Goal: Answer question/provide support: Share knowledge or assist other users

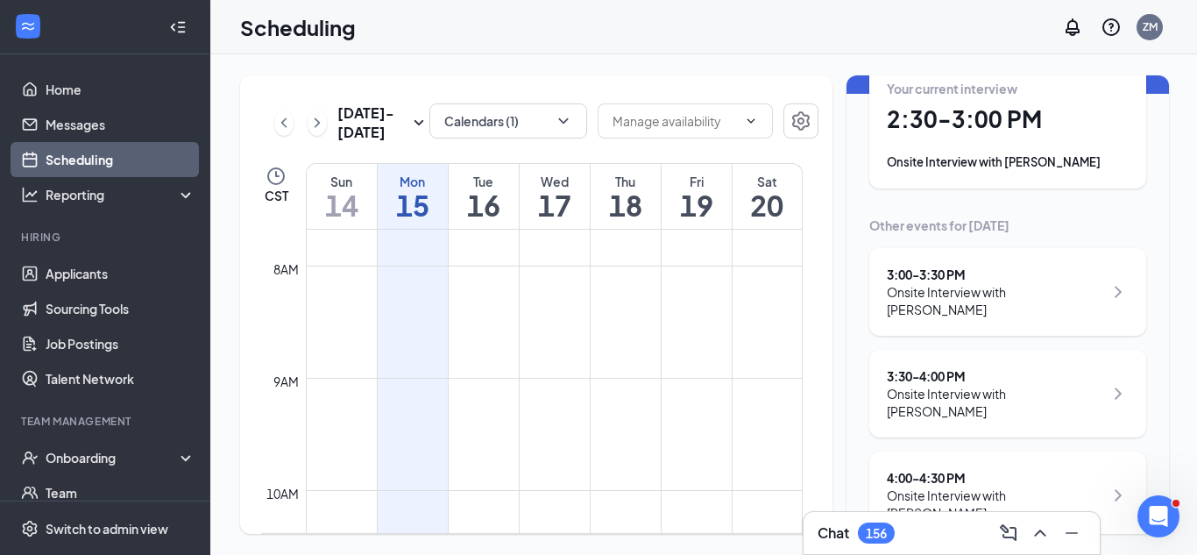
scroll to position [100, 0]
click at [936, 152] on div "Onsite Interview with [PERSON_NAME]" at bounding box center [1008, 161] width 242 height 18
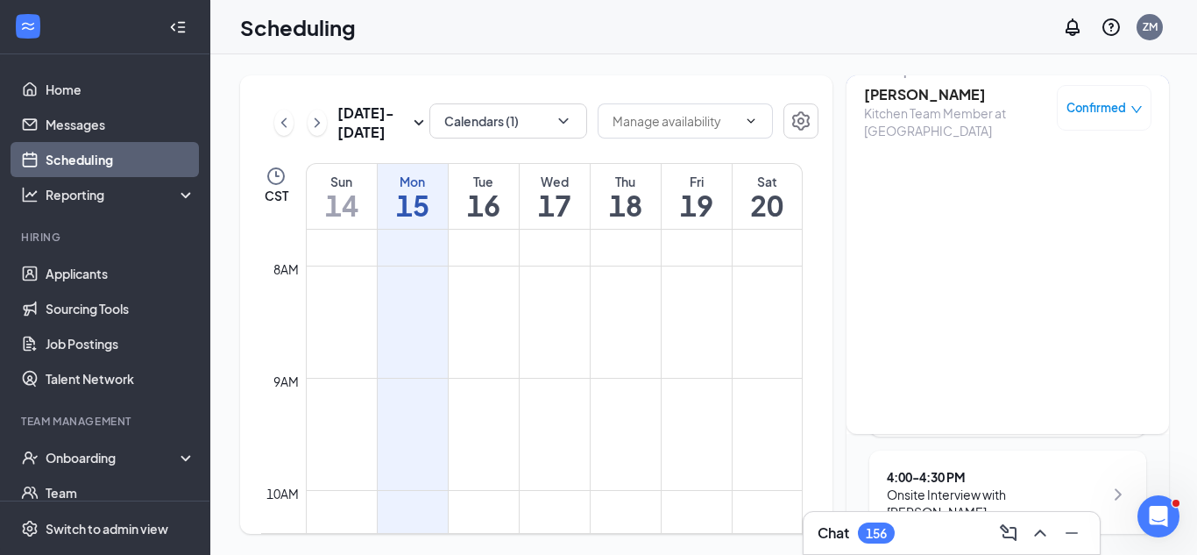
click at [908, 99] on h3 "[PERSON_NAME]" at bounding box center [956, 94] width 184 height 19
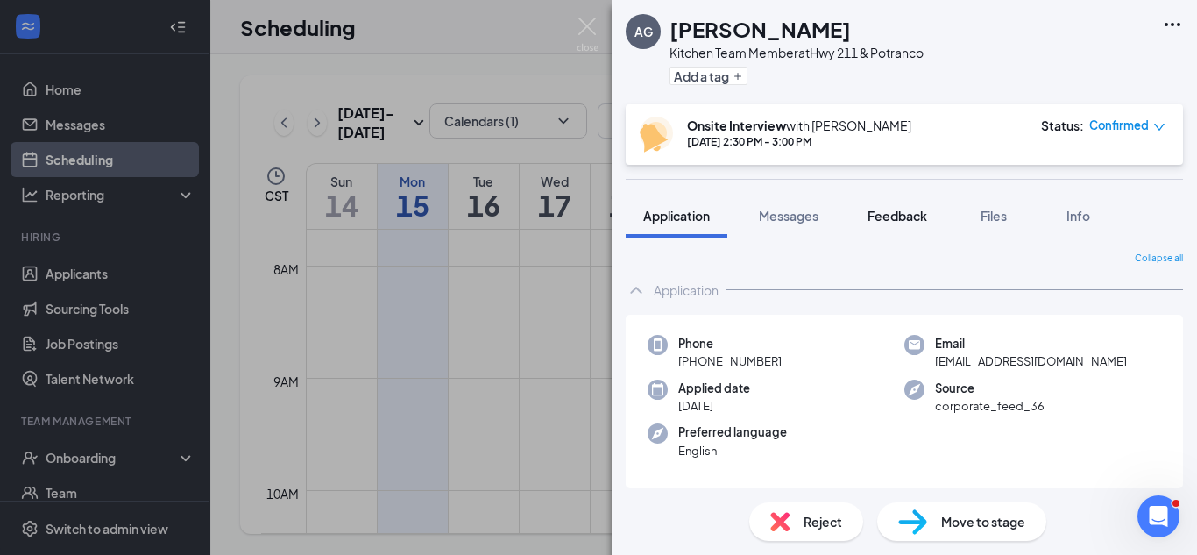
click at [908, 209] on span "Feedback" at bounding box center [897, 216] width 60 height 16
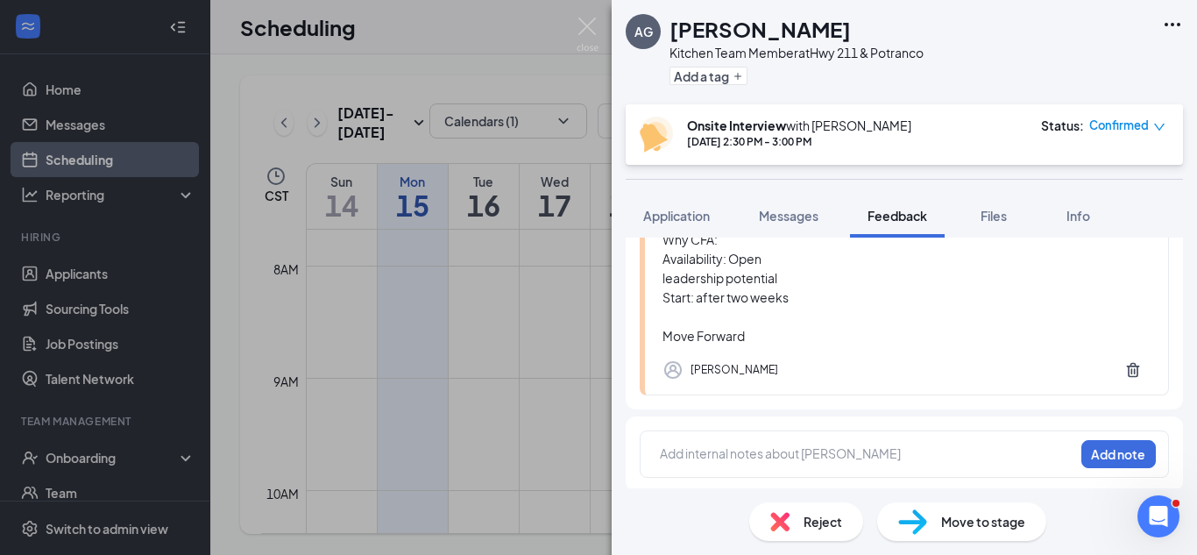
scroll to position [245, 0]
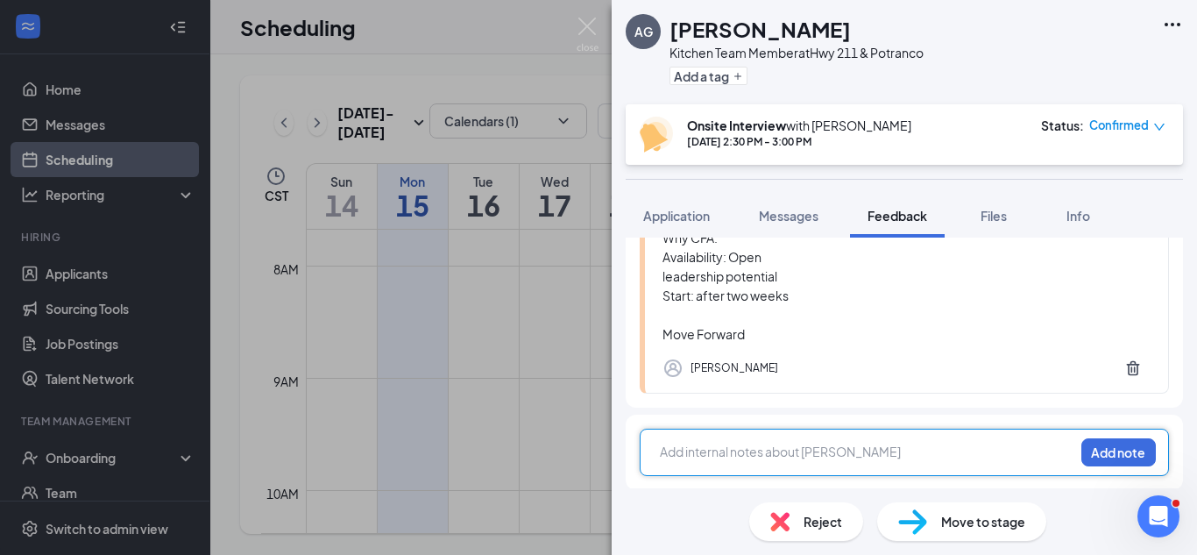
click at [909, 454] on div at bounding box center [867, 451] width 413 height 18
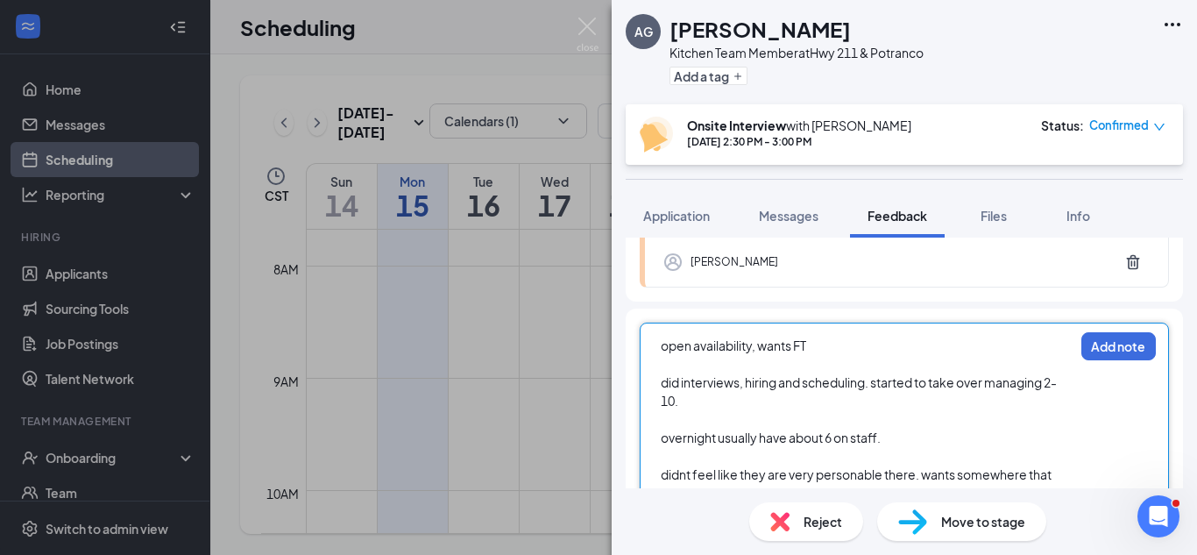
scroll to position [357, 0]
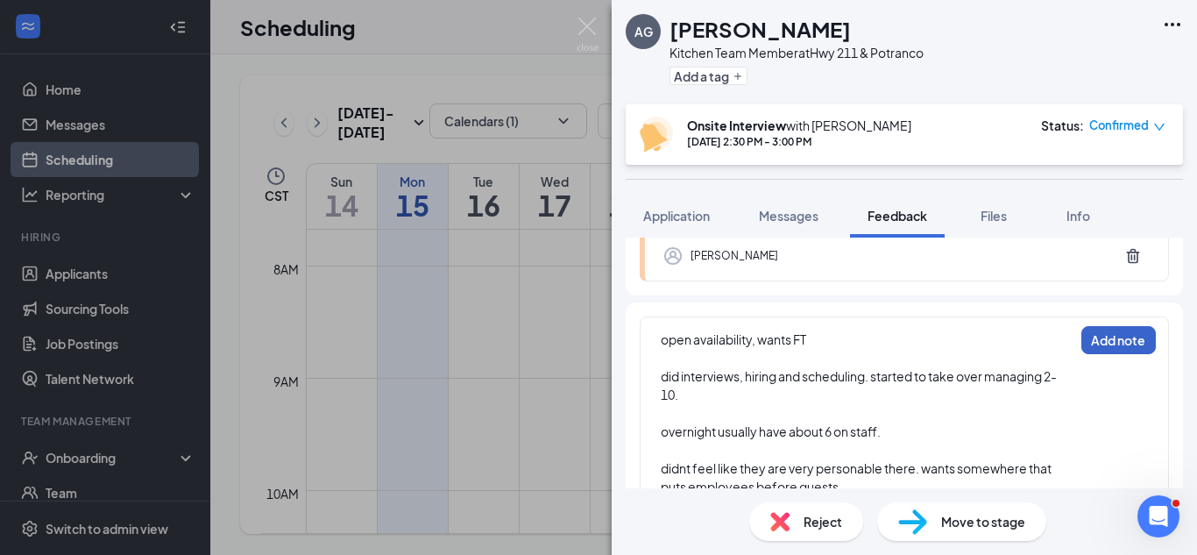
click at [1088, 350] on button "Add note" at bounding box center [1118, 340] width 74 height 28
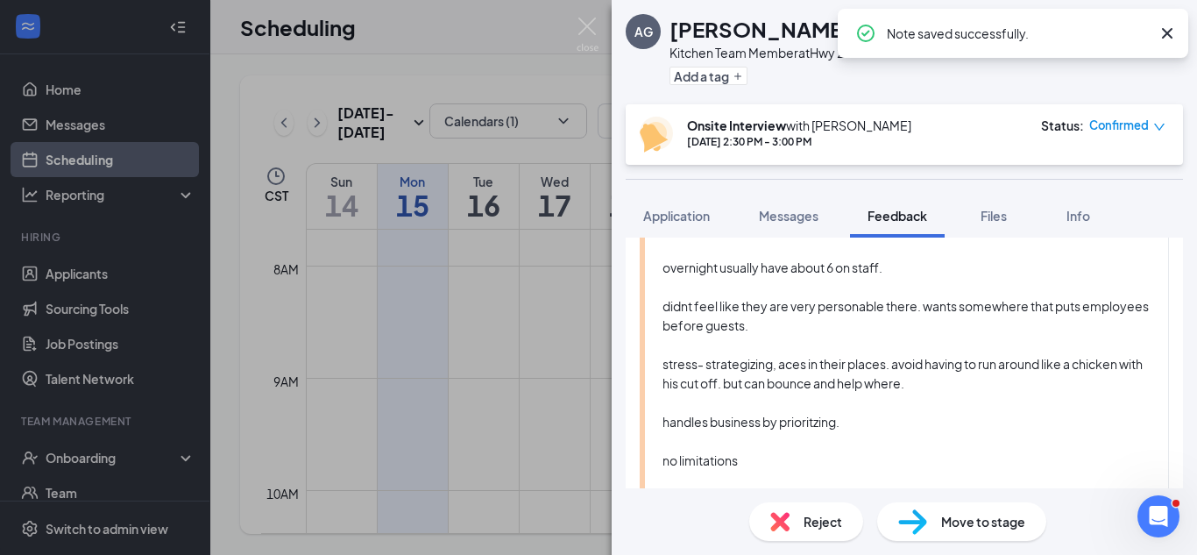
scroll to position [236, 0]
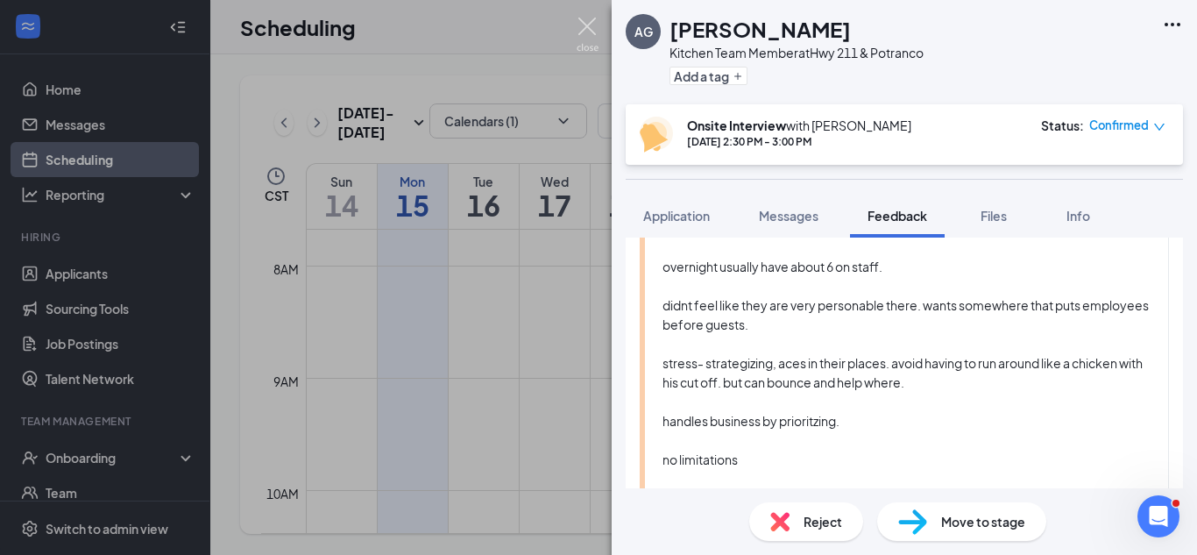
click at [581, 37] on img at bounding box center [587, 35] width 22 height 34
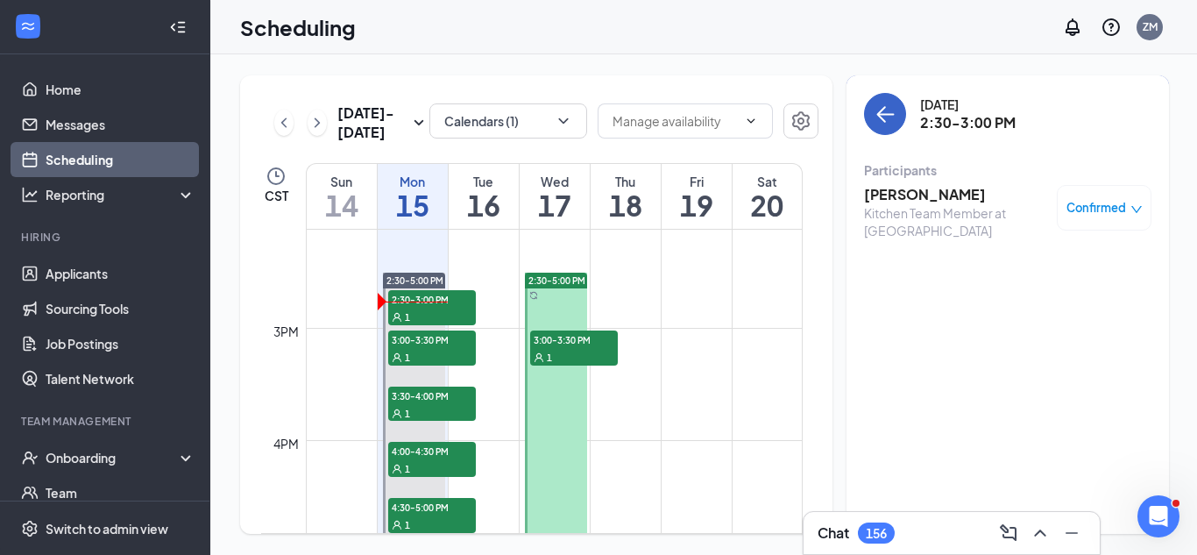
click at [891, 117] on icon "ArrowLeft" at bounding box center [884, 113] width 21 height 21
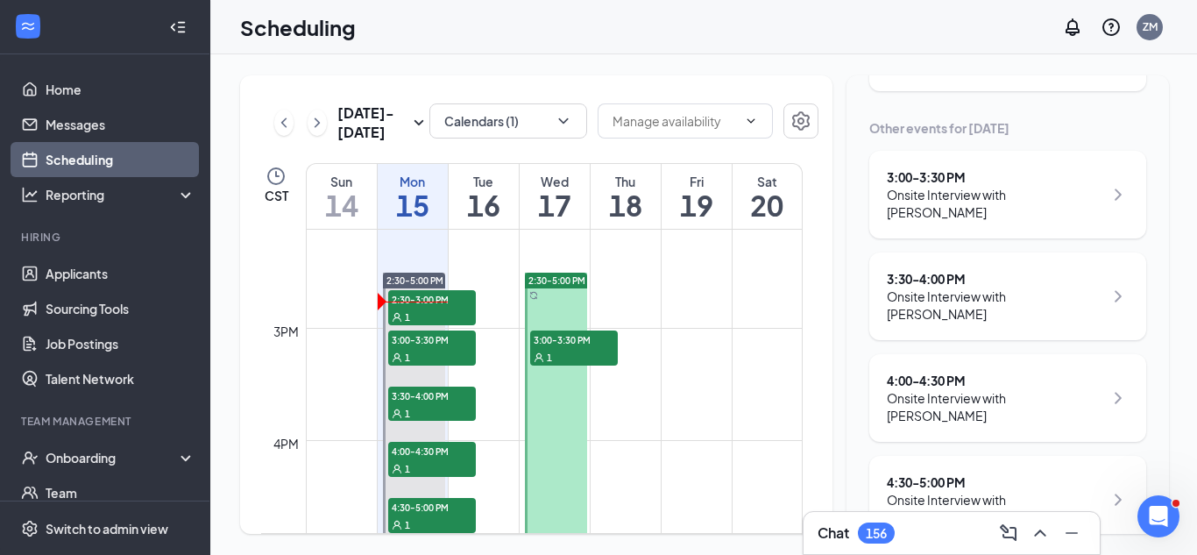
scroll to position [216, 0]
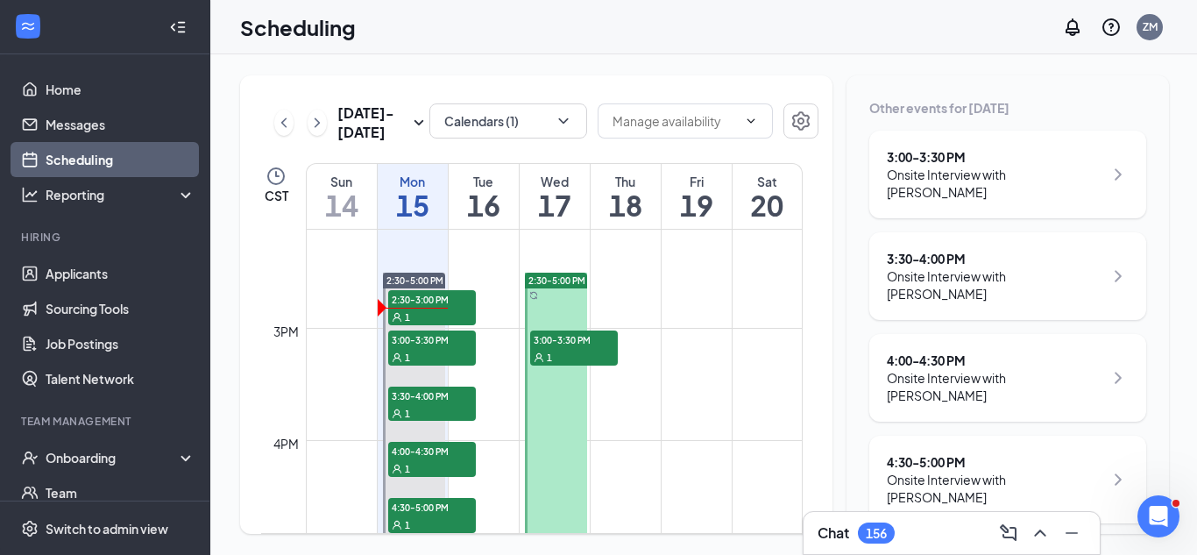
click at [1037, 190] on div "Onsite Interview with [PERSON_NAME]" at bounding box center [995, 183] width 216 height 35
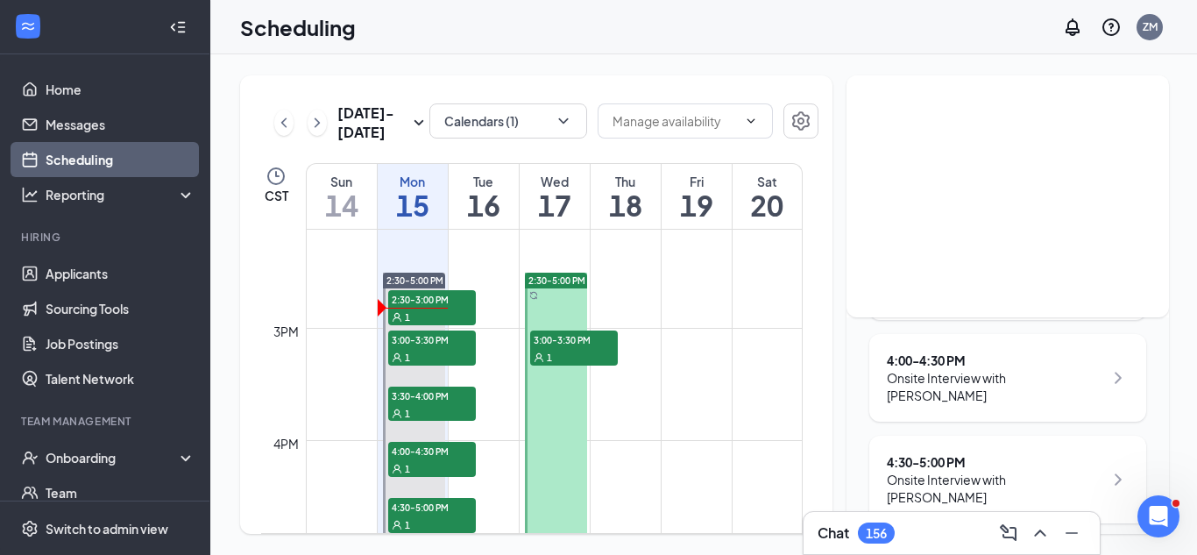
scroll to position [17, 0]
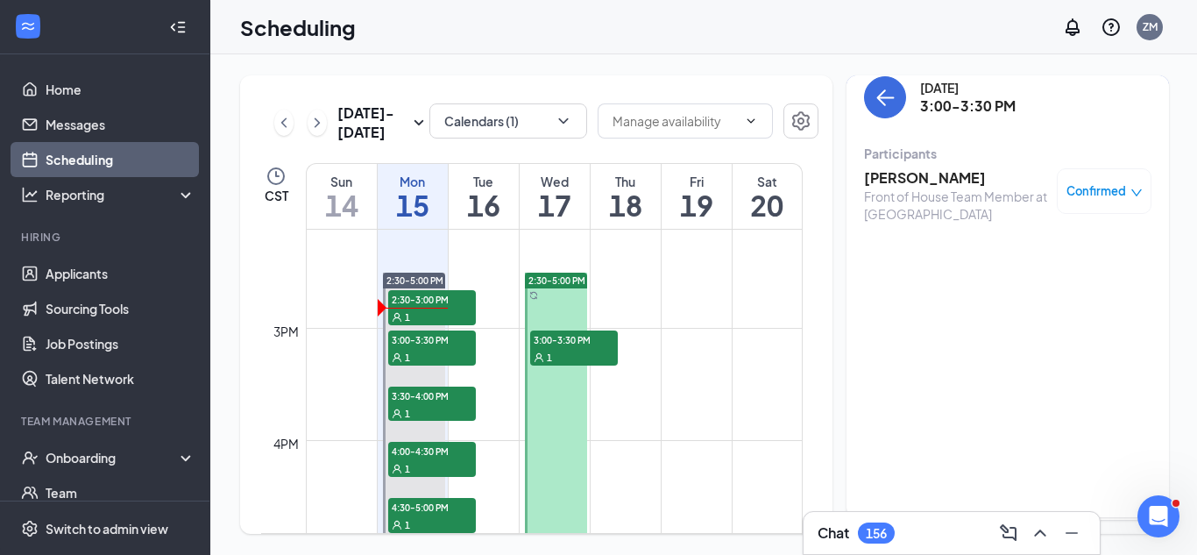
click at [925, 174] on h3 "[PERSON_NAME]" at bounding box center [956, 177] width 184 height 19
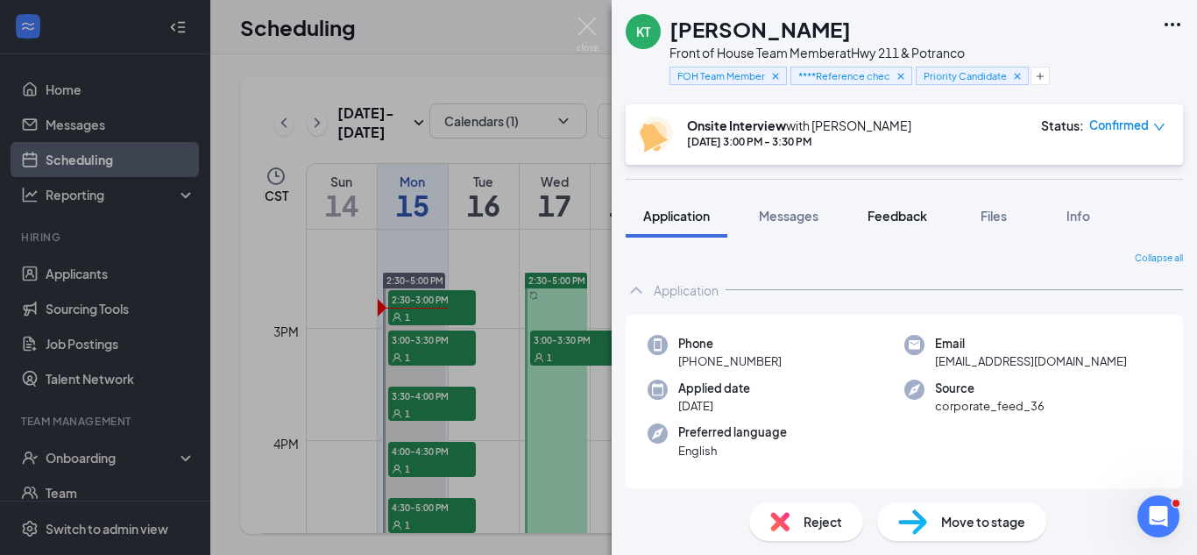
click at [902, 214] on span "Feedback" at bounding box center [897, 216] width 60 height 16
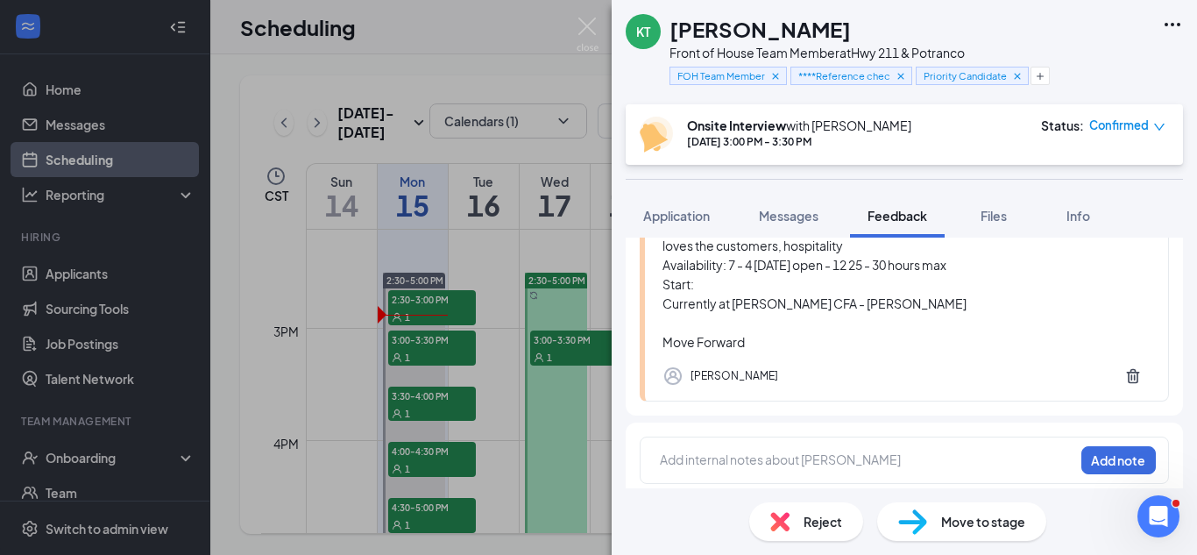
scroll to position [266, 0]
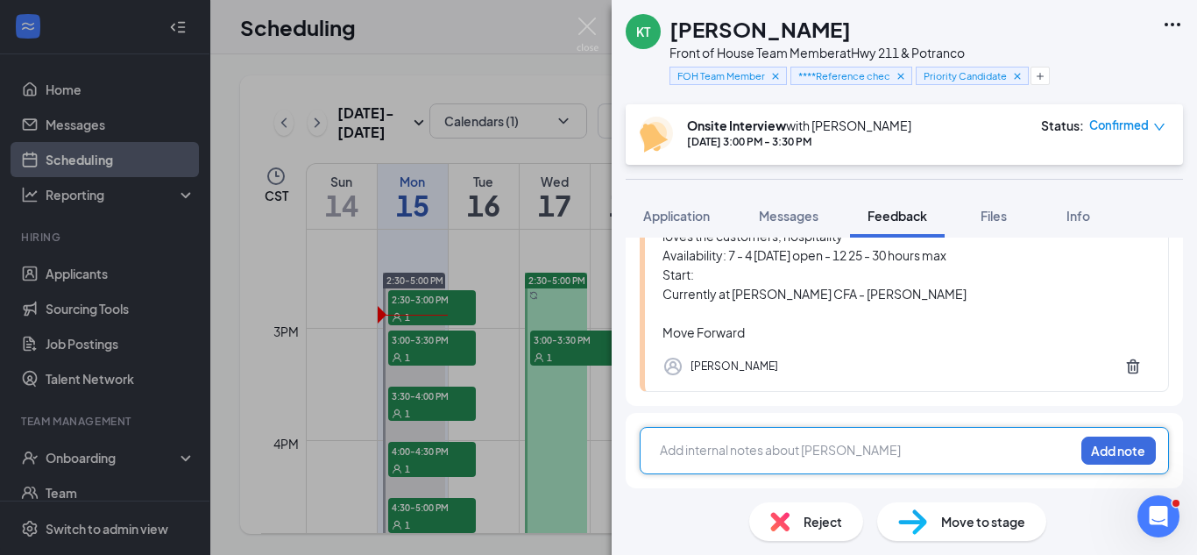
click at [884, 443] on div at bounding box center [867, 450] width 413 height 18
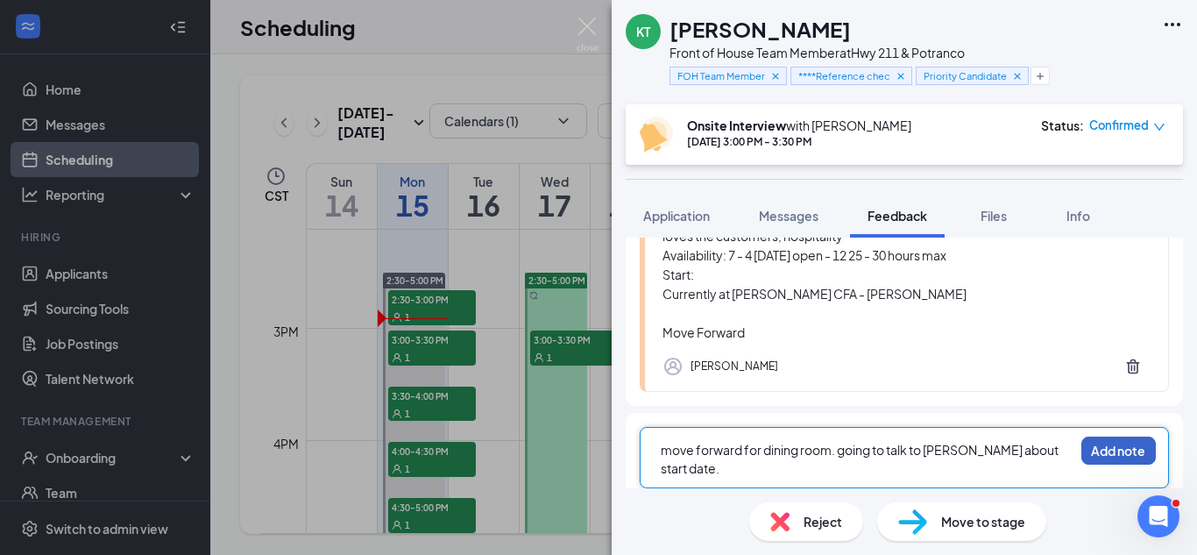
click at [1089, 451] on button "Add note" at bounding box center [1118, 450] width 74 height 28
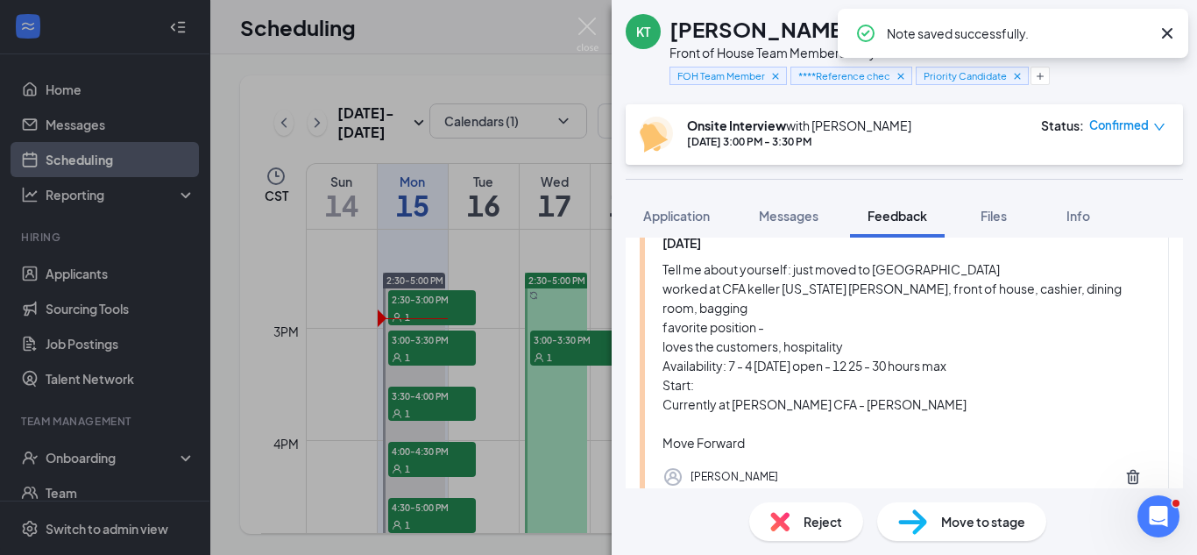
scroll to position [0, 0]
